Goal: Information Seeking & Learning: Learn about a topic

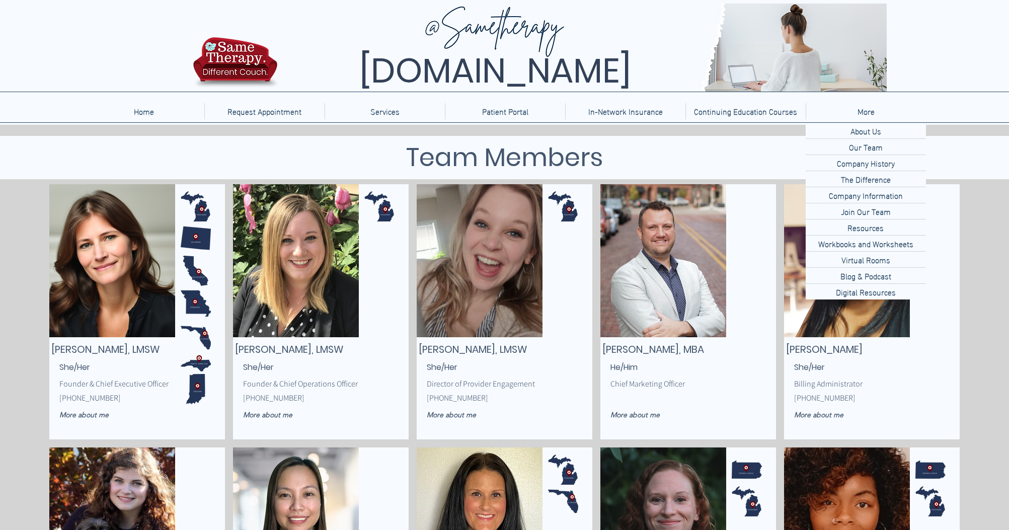
click at [819, 115] on p "More" at bounding box center [865, 111] width 27 height 16
click at [819, 273] on p "Blog & Podcast" at bounding box center [865, 276] width 59 height 16
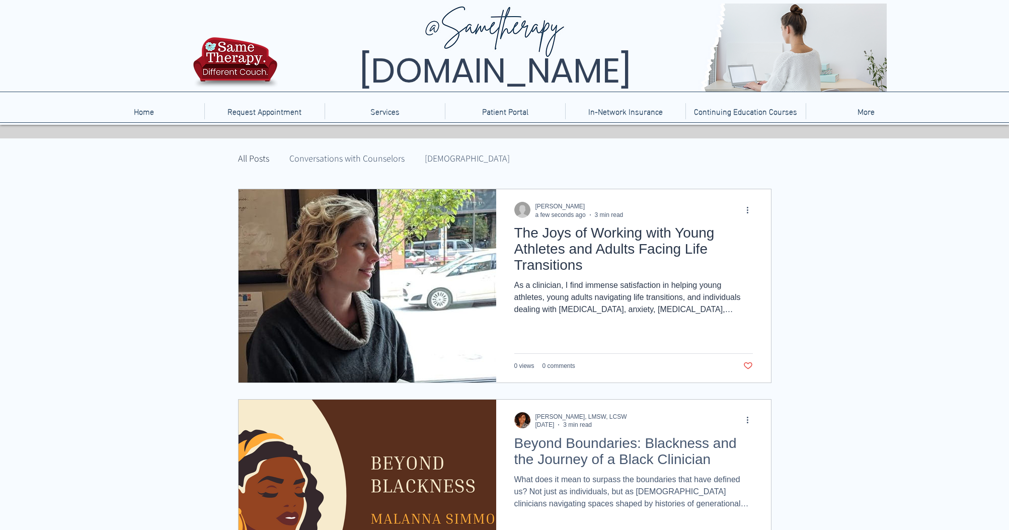
click at [558, 262] on h2 "The Joys of Working with Young Athletes and Adults Facing Life Transitions" at bounding box center [633, 249] width 239 height 48
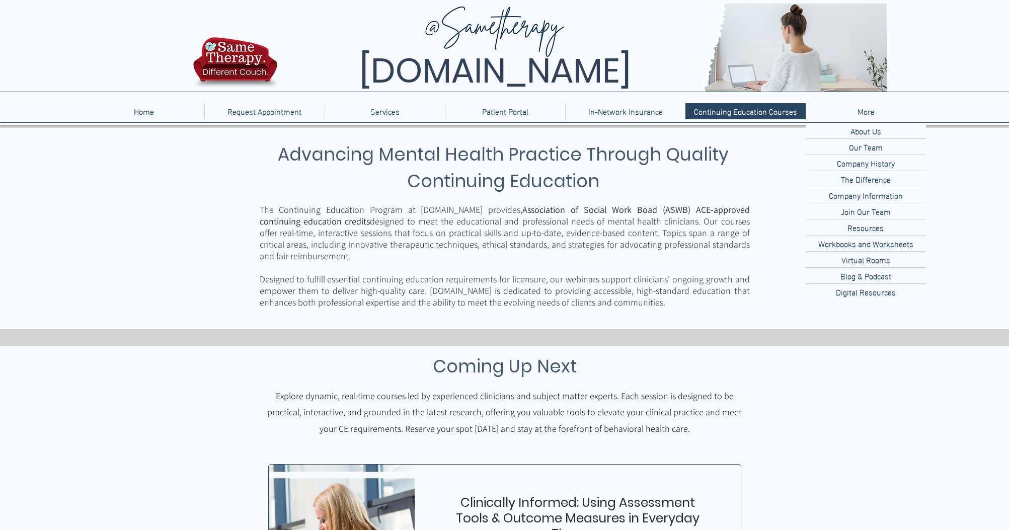
click at [867, 111] on p "More" at bounding box center [865, 111] width 27 height 16
click at [878, 279] on p "Blog & Podcast" at bounding box center [865, 276] width 59 height 16
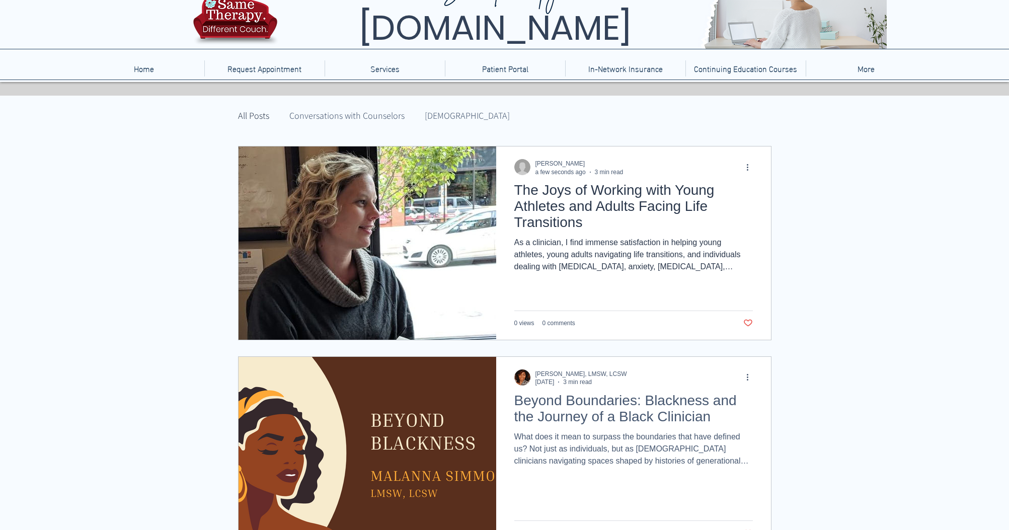
scroll to position [40, 0]
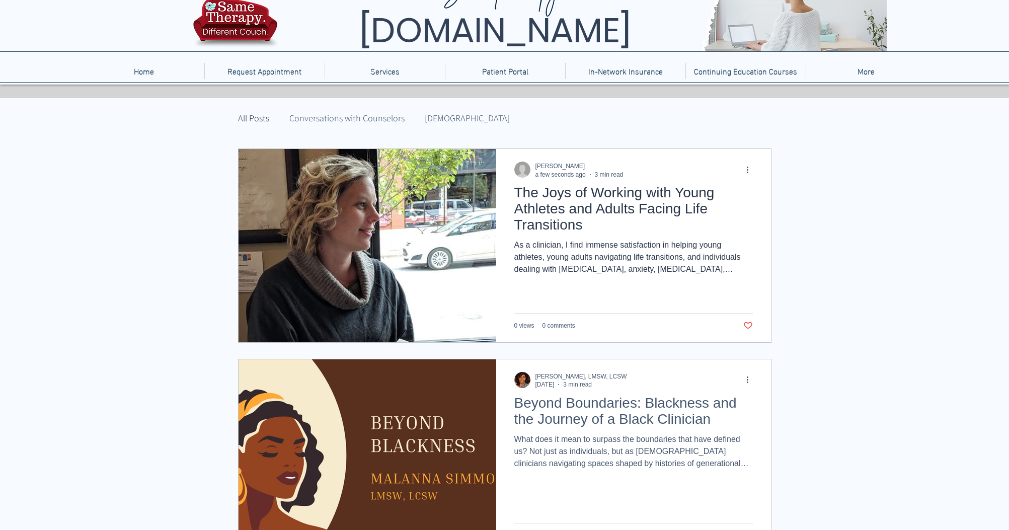
click at [560, 208] on h2 "The Joys of Working with Young Athletes and Adults Facing Life Transitions" at bounding box center [633, 209] width 239 height 48
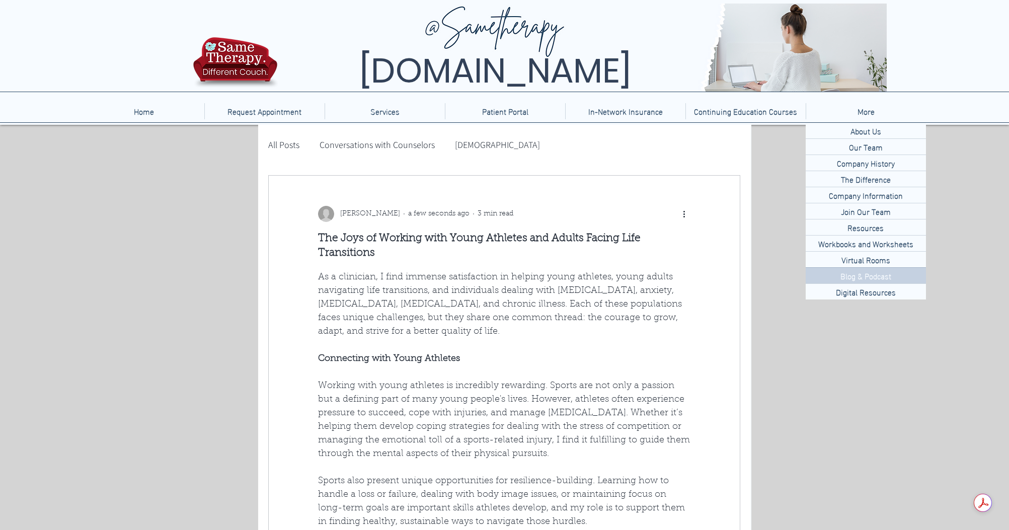
click at [877, 273] on p "Blog & Podcast" at bounding box center [865, 276] width 59 height 16
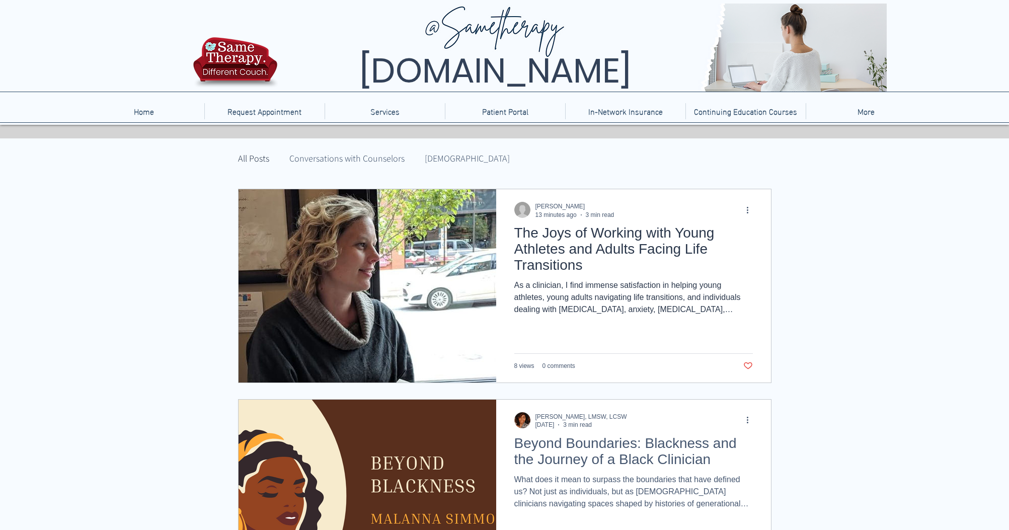
click at [577, 250] on h2 "The Joys of Working with Young Athletes and Adults Facing Life Transitions" at bounding box center [633, 249] width 239 height 48
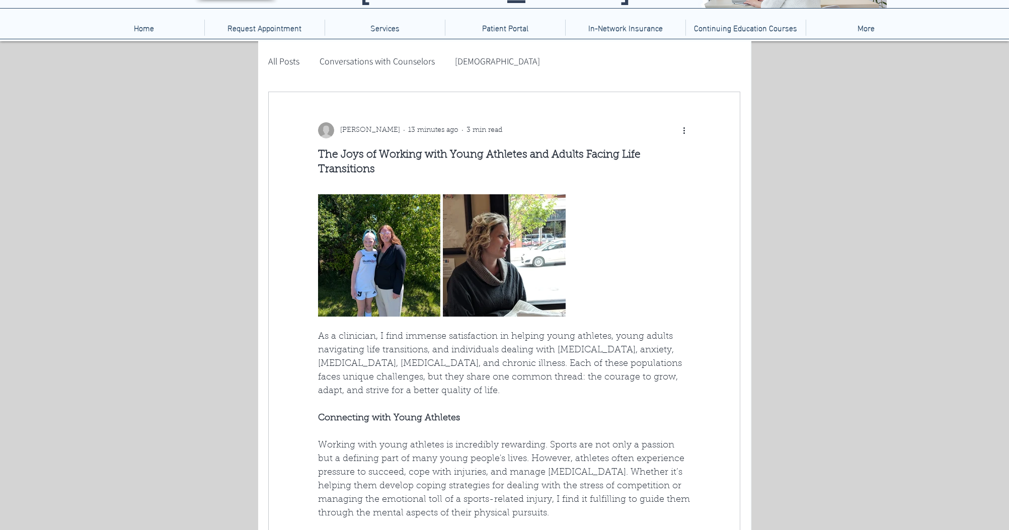
scroll to position [81, 0]
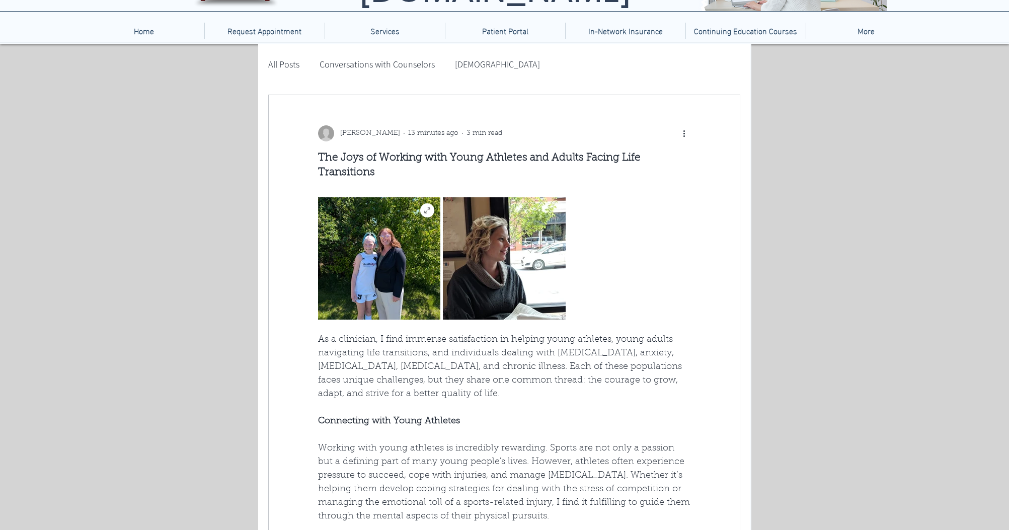
click at [429, 292] on img "main content" at bounding box center [379, 258] width 122 height 122
